Goal: Task Accomplishment & Management: Manage account settings

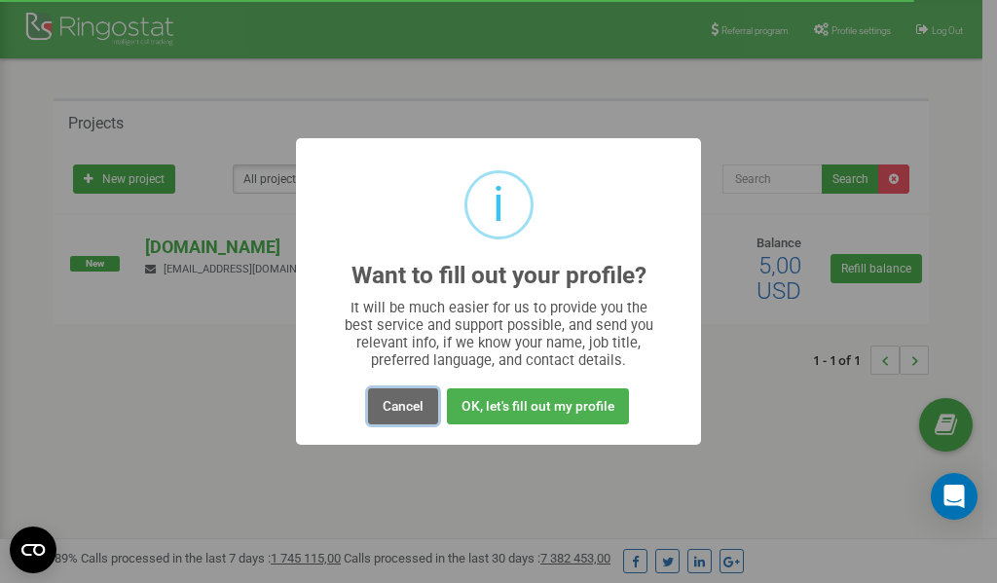
click at [408, 410] on button "Cancel" at bounding box center [403, 406] width 70 height 36
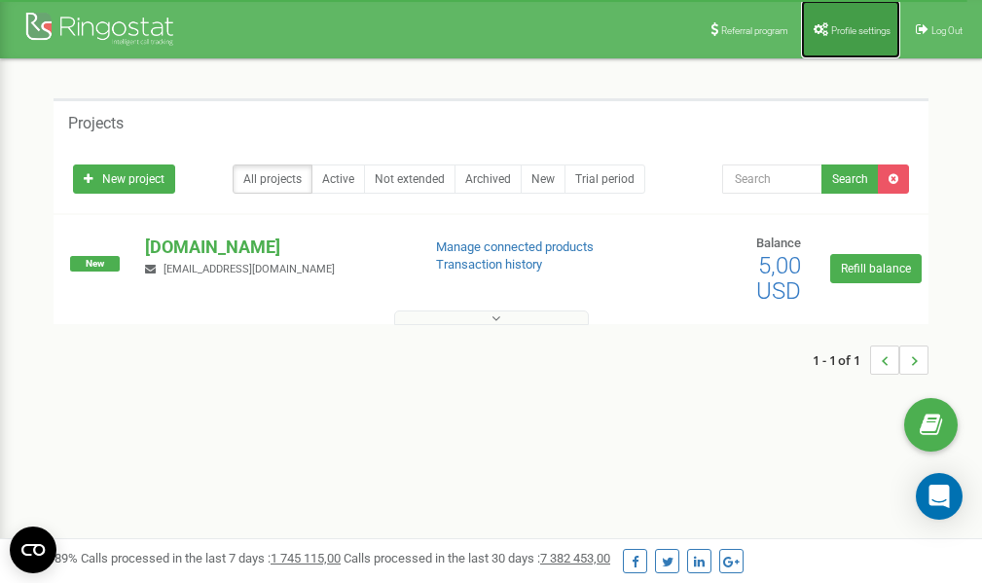
click at [838, 29] on span "Profile settings" at bounding box center [861, 30] width 59 height 11
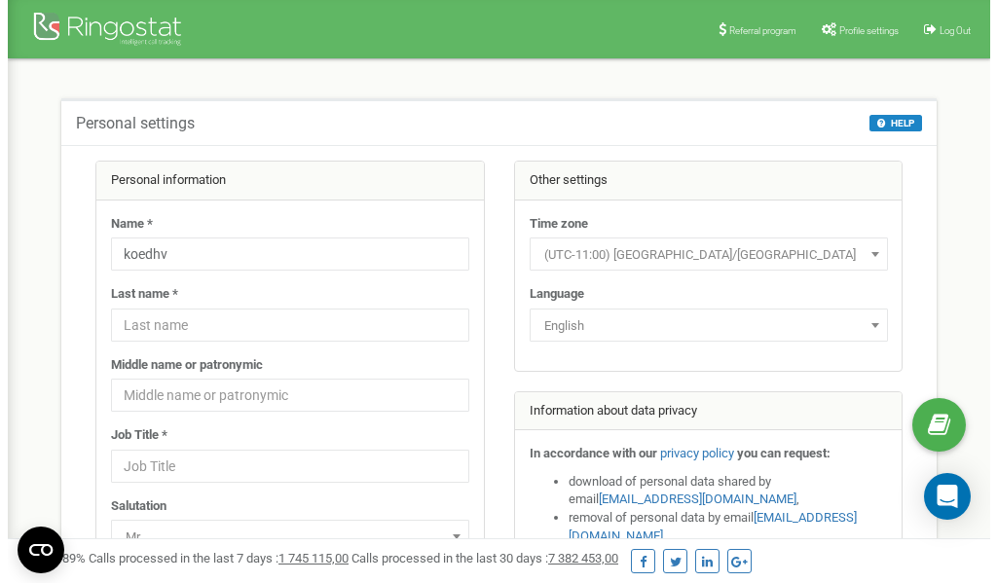
scroll to position [97, 0]
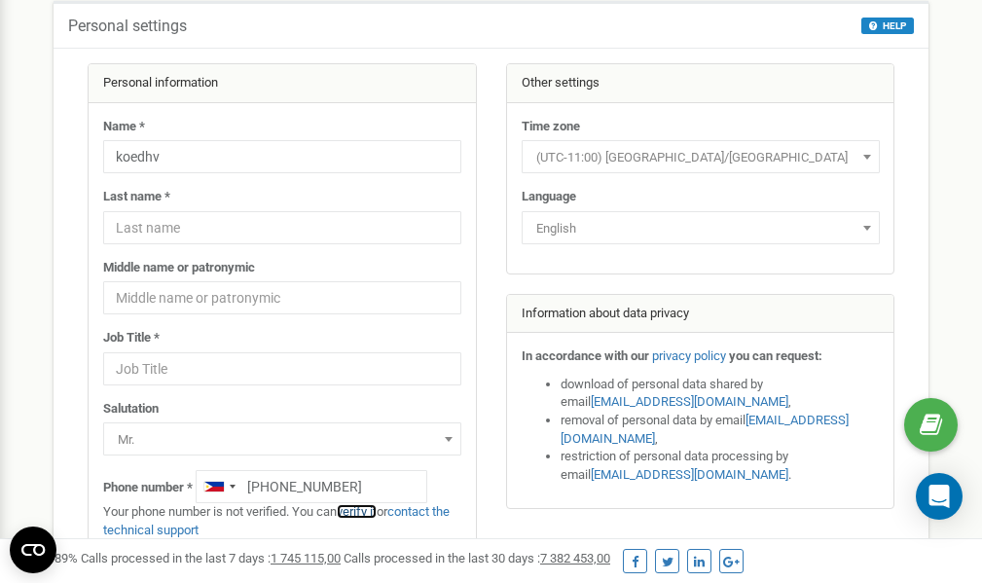
click at [368, 514] on link "verify it" at bounding box center [357, 511] width 40 height 15
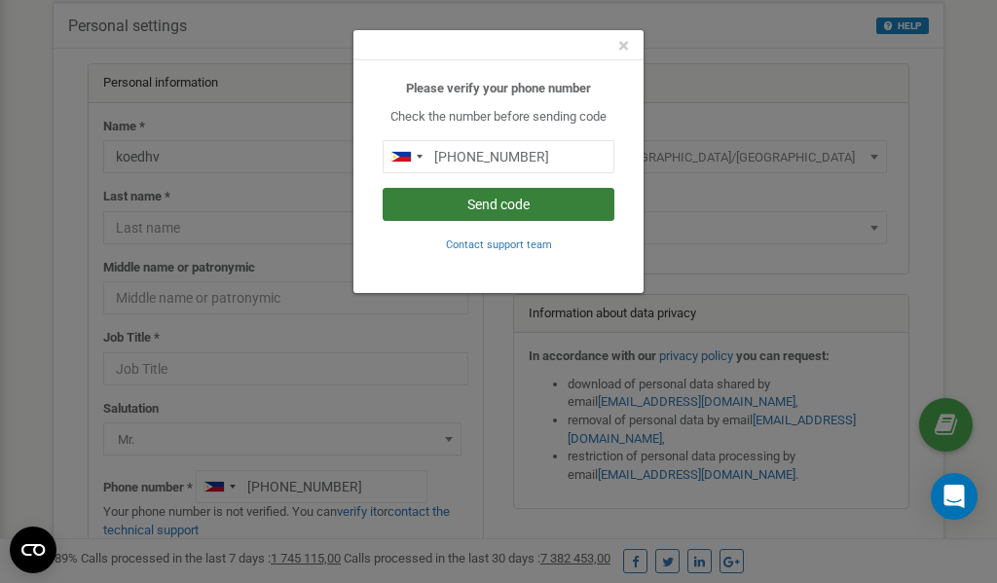
click at [490, 203] on button "Send code" at bounding box center [499, 204] width 232 height 33
